Goal: Task Accomplishment & Management: Manage account settings

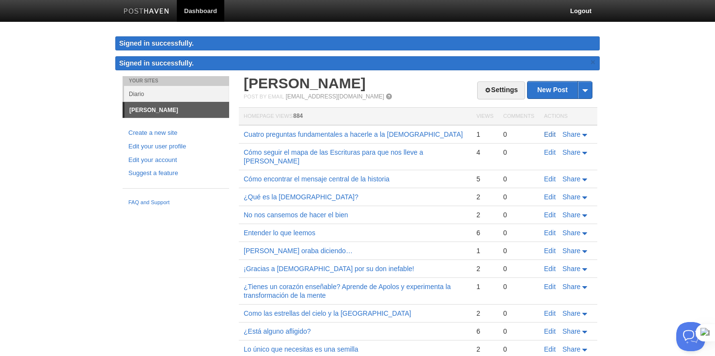
click at [547, 133] on link "Edit" at bounding box center [550, 134] width 12 height 8
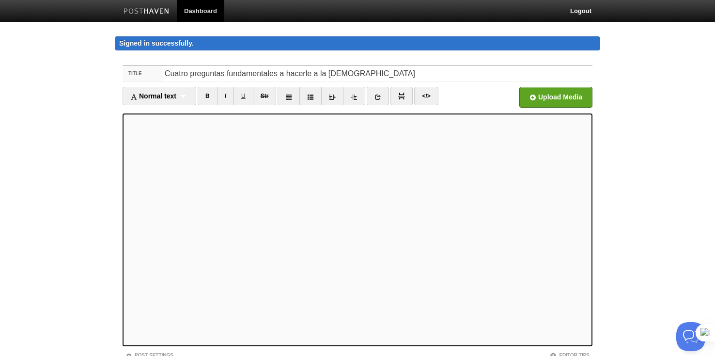
scroll to position [73, 0]
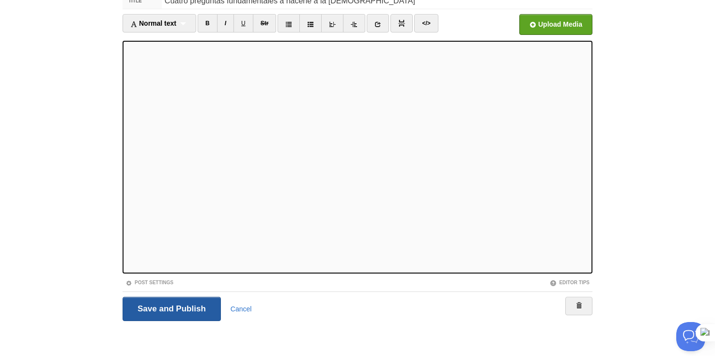
click at [188, 308] on input "Save and Publish" at bounding box center [172, 309] width 98 height 24
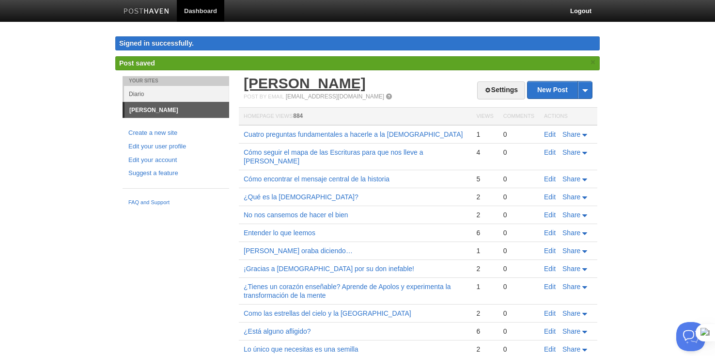
click at [267, 79] on link "[PERSON_NAME]" at bounding box center [305, 83] width 122 height 16
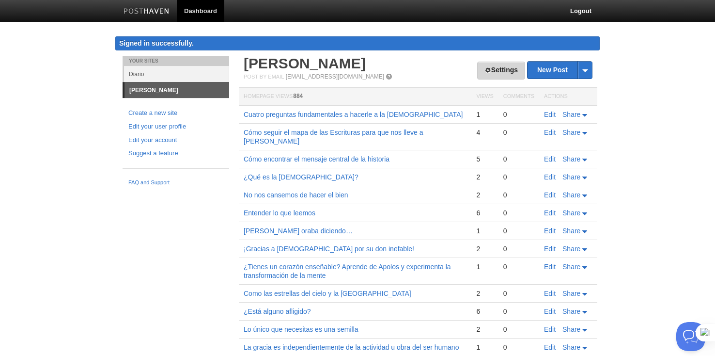
click at [505, 66] on link "Settings" at bounding box center [501, 71] width 48 height 18
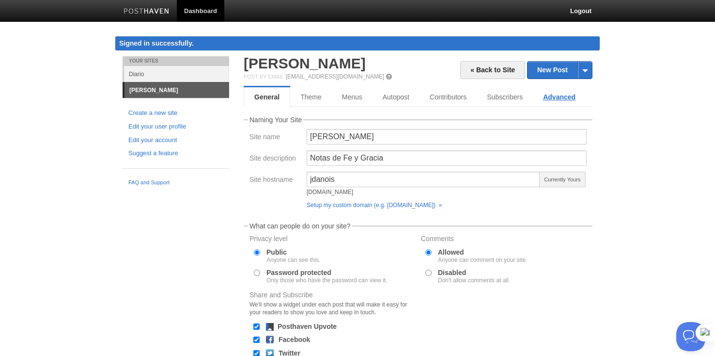
click at [547, 98] on link "Advanced" at bounding box center [559, 96] width 53 height 19
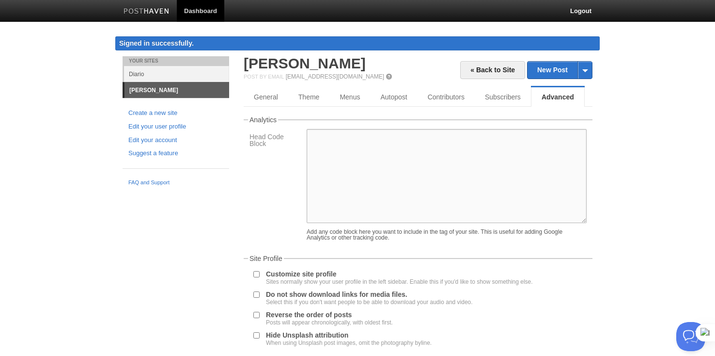
click at [335, 136] on textarea at bounding box center [447, 176] width 280 height 94
drag, startPoint x: 531, startPoint y: 6, endPoint x: 653, endPoint y: 66, distance: 136.1
click at [653, 66] on body "Dashboard Logout Signed in successfully. Signed in successfully. × Post saved ×…" at bounding box center [357, 213] width 715 height 426
click at [323, 140] on textarea at bounding box center [447, 176] width 280 height 94
paste textarea "<script data-goatcounter="[URL][DOMAIN_NAME]" async src="//[DOMAIN_NAME][URL]">…"
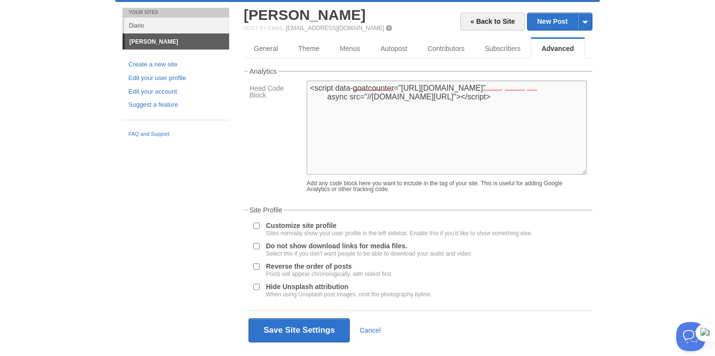
scroll to position [72, 0]
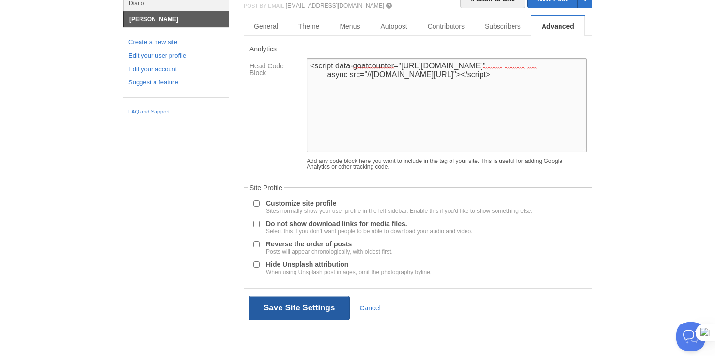
type textarea "<script data-goatcounter="[URL][DOMAIN_NAME]" async src="//[DOMAIN_NAME][URL]">…"
click at [313, 307] on button "Save Site Settings" at bounding box center [299, 308] width 101 height 24
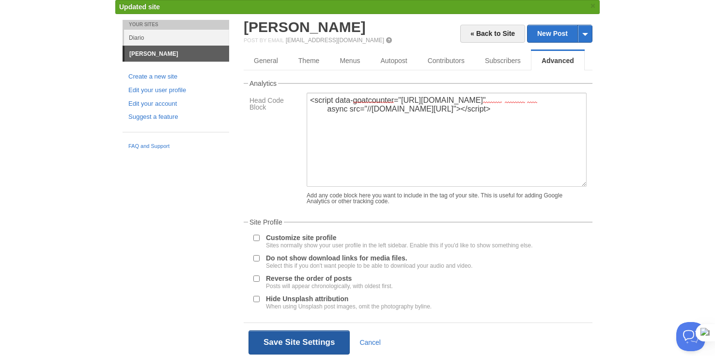
click at [319, 348] on button "Save Site Settings" at bounding box center [299, 342] width 101 height 24
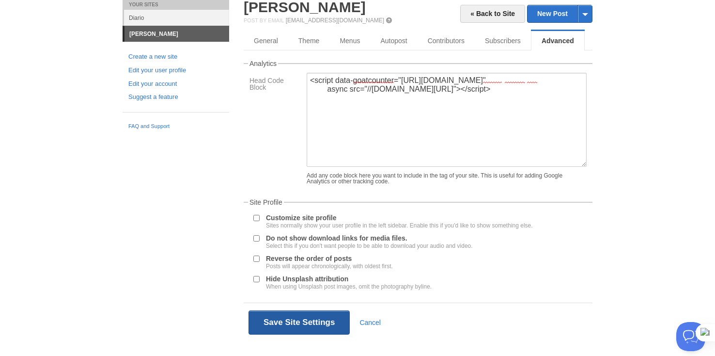
scroll to position [37, 0]
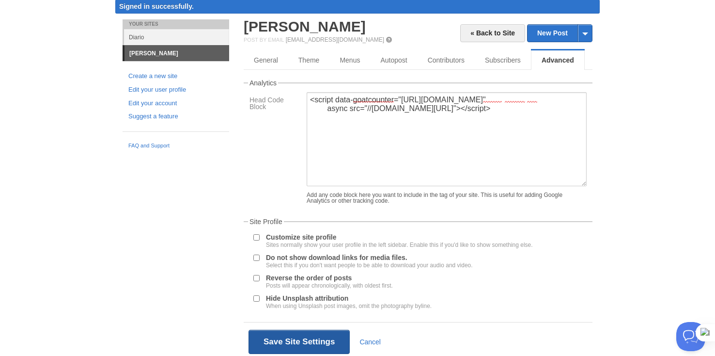
click at [306, 343] on button "Save Site Settings" at bounding box center [299, 341] width 101 height 24
drag, startPoint x: 310, startPoint y: 101, endPoint x: 491, endPoint y: 117, distance: 182.0
click at [492, 118] on textarea "<script data-goatcounter="[URL][DOMAIN_NAME]" async src="//[DOMAIN_NAME][URL]">…" at bounding box center [447, 139] width 280 height 94
click at [291, 343] on button "Save Site Settings" at bounding box center [299, 341] width 101 height 24
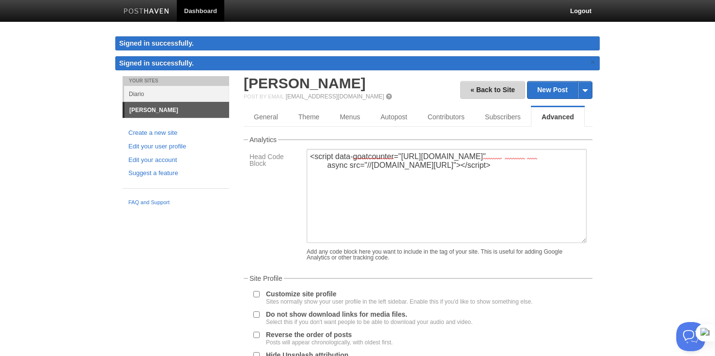
click at [485, 94] on link "« Back to Site" at bounding box center [492, 90] width 65 height 18
